Goal: Information Seeking & Learning: Learn about a topic

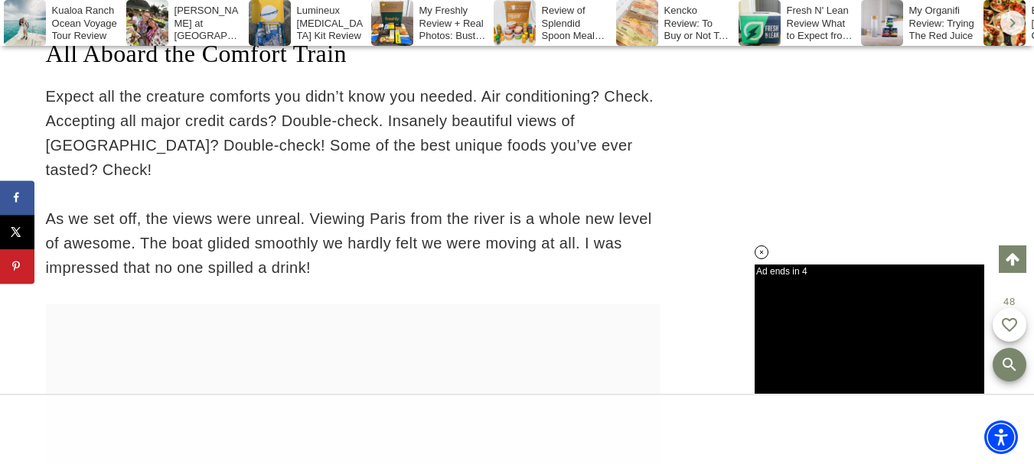
scroll to position [3830, 0]
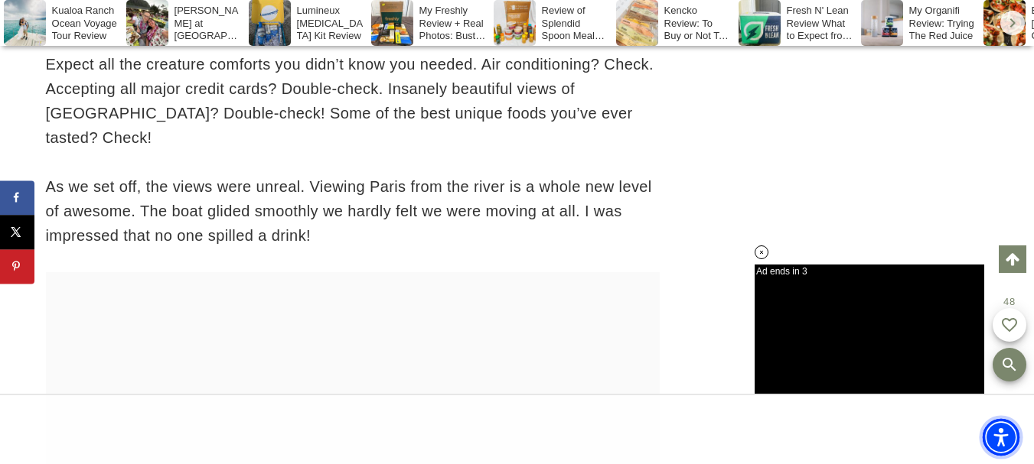
click at [1027, 456] on span "Accessibility Menu" at bounding box center [1001, 438] width 54 height 54
click at [1033, 456] on iframe at bounding box center [517, 232] width 1034 height 464
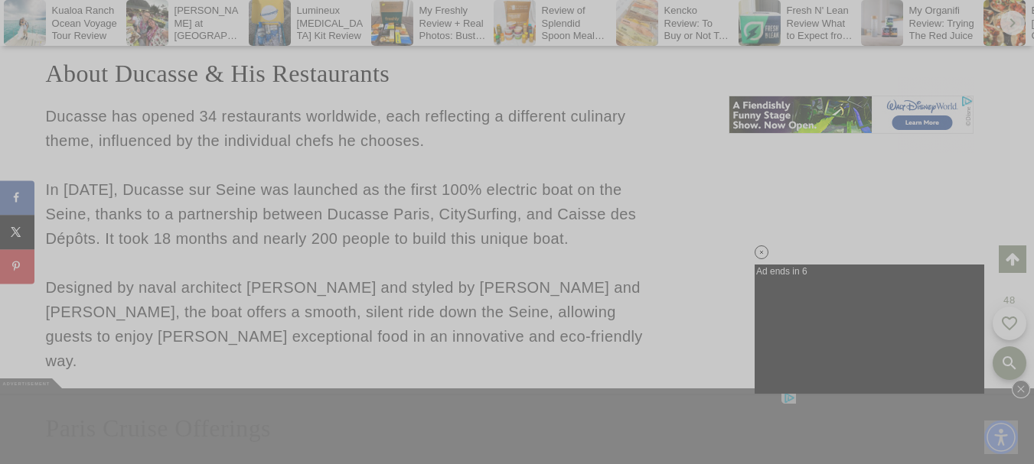
scroll to position [4797, 0]
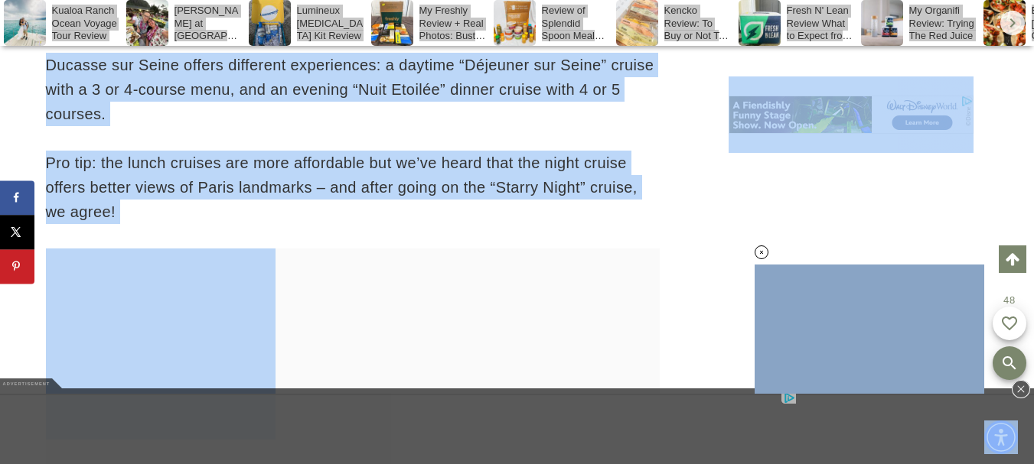
click at [390, 168] on p "Pro tip: the lunch cruises are more affordable but we’ve heard that the night c…" at bounding box center [353, 187] width 614 height 73
click at [253, 68] on p "Ducasse sur Seine offers different experiences: a daytime “Déjeuner sur Seine” …" at bounding box center [353, 89] width 614 height 73
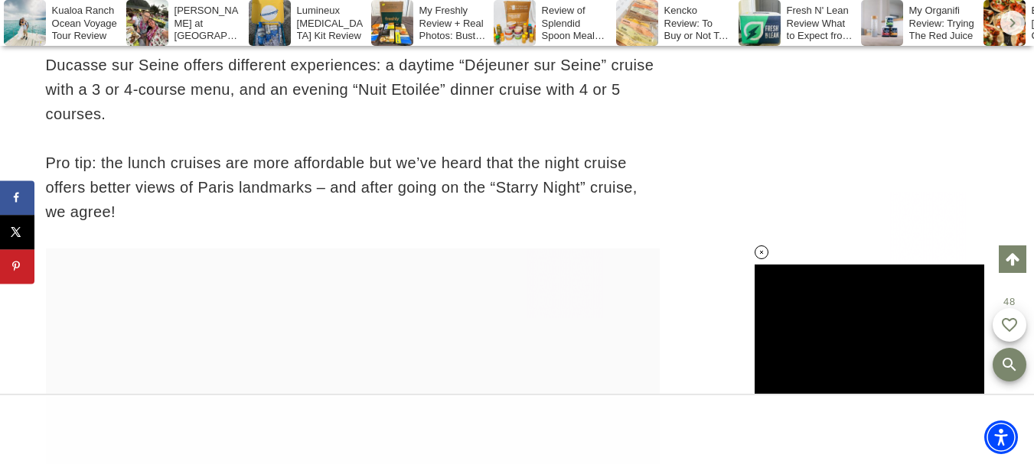
scroll to position [0, 0]
